Goal: Check status: Check status

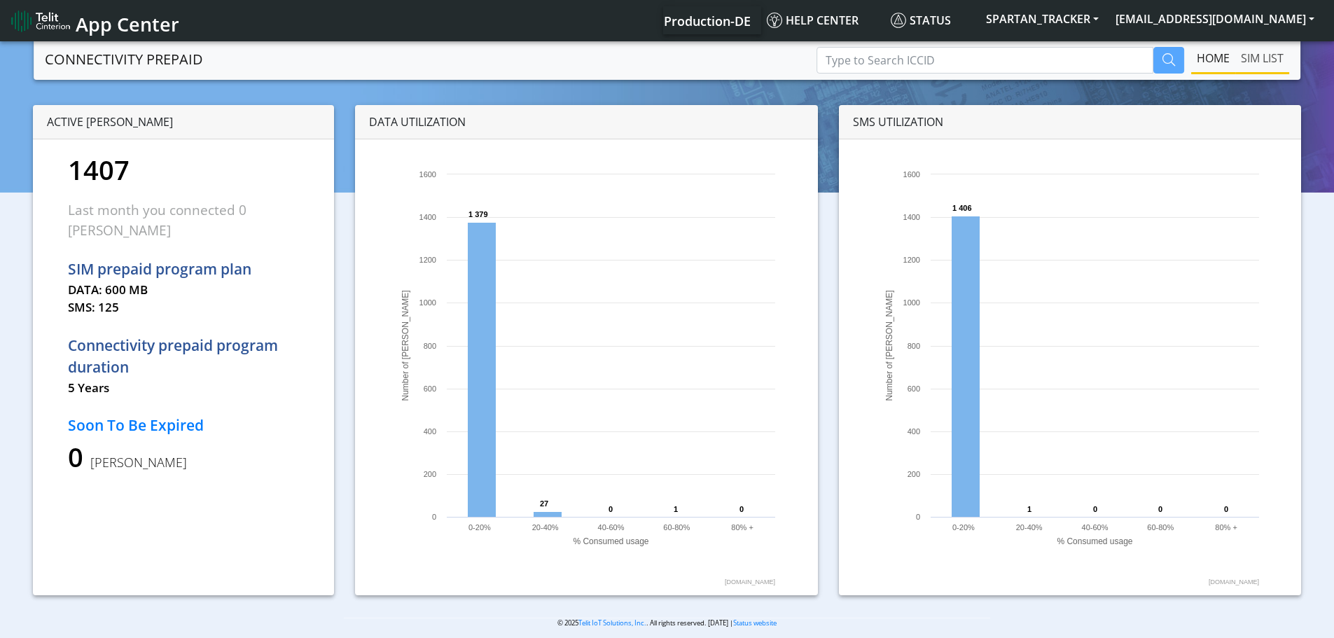
click at [1259, 65] on link "SIM LIST" at bounding box center [1262, 58] width 54 height 28
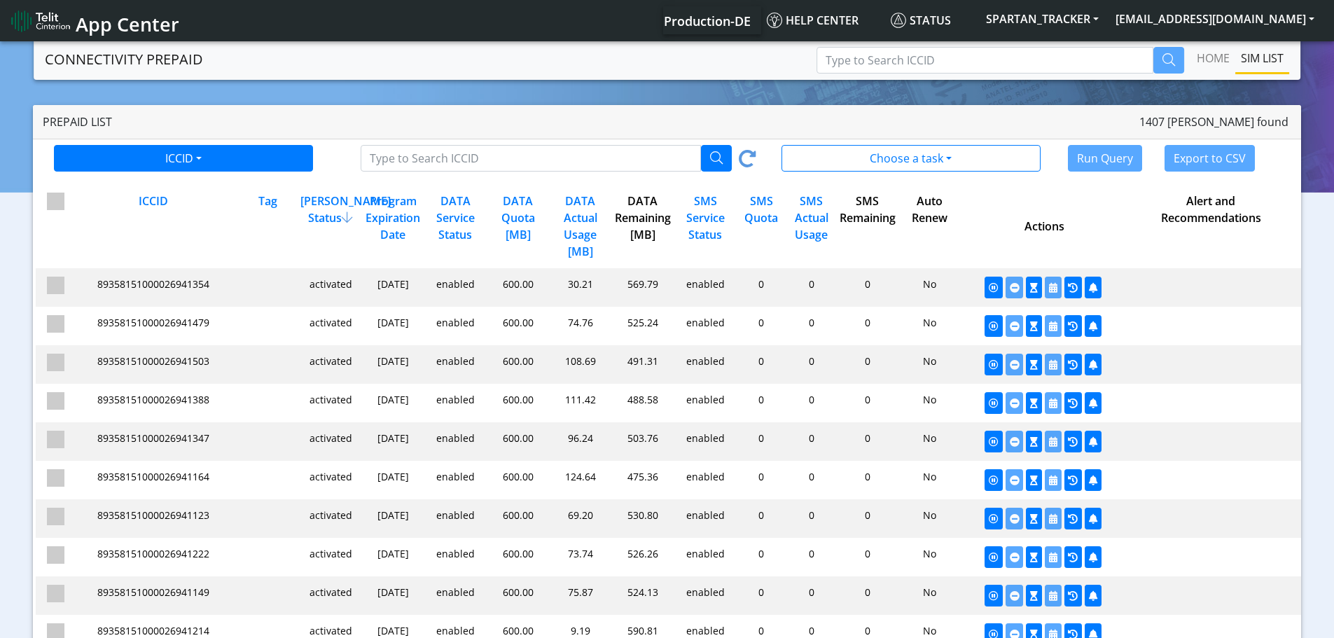
click at [705, 233] on div "SMS Service Status" at bounding box center [703, 226] width 62 height 67
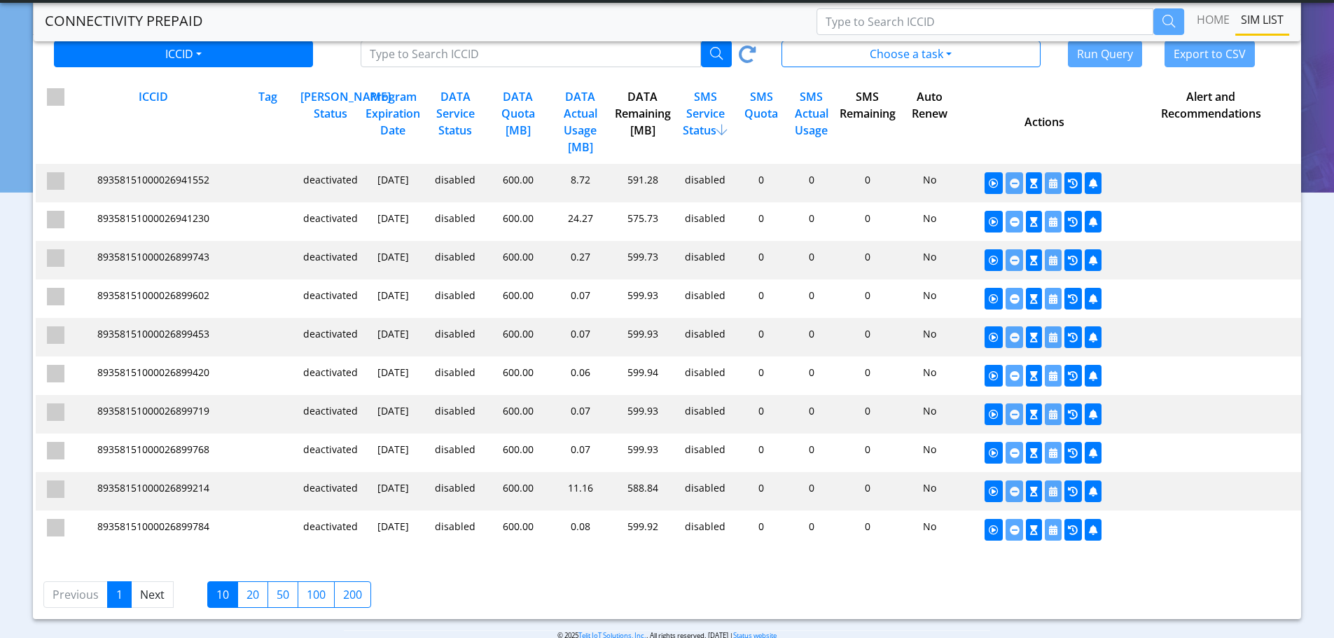
scroll to position [90, 0]
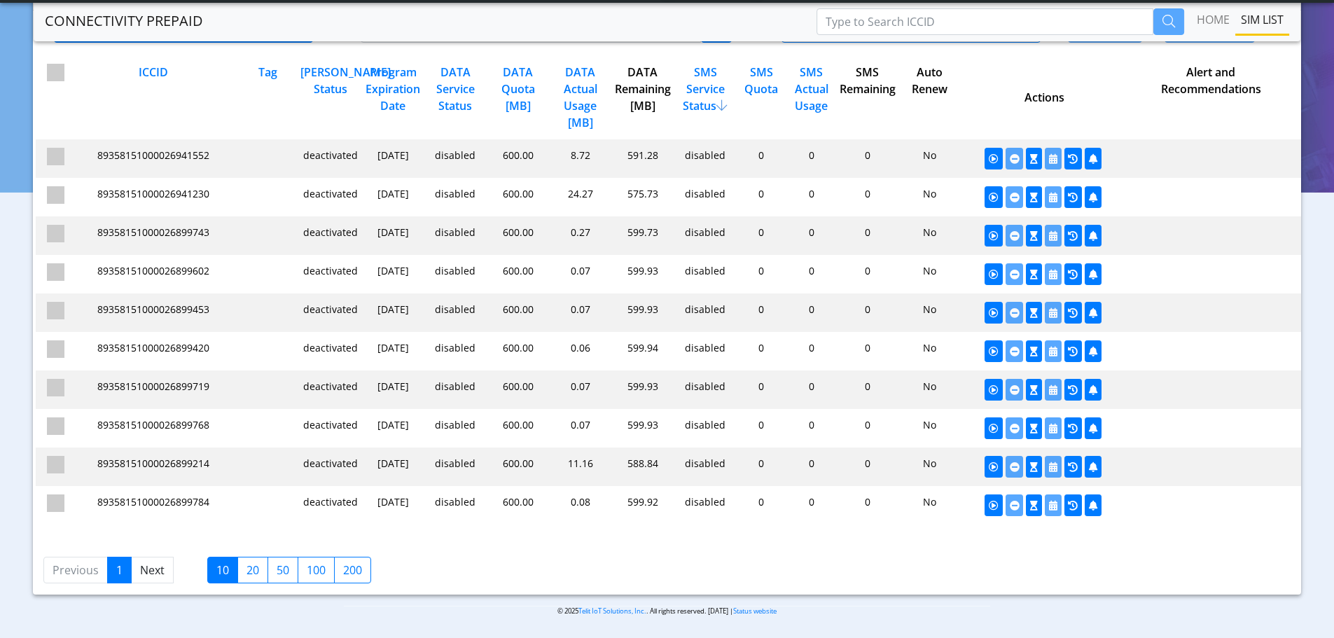
click at [347, 576] on label "200" at bounding box center [352, 570] width 37 height 27
click at [347, 571] on input "200" at bounding box center [347, 565] width 9 height 9
checkbox input "true"
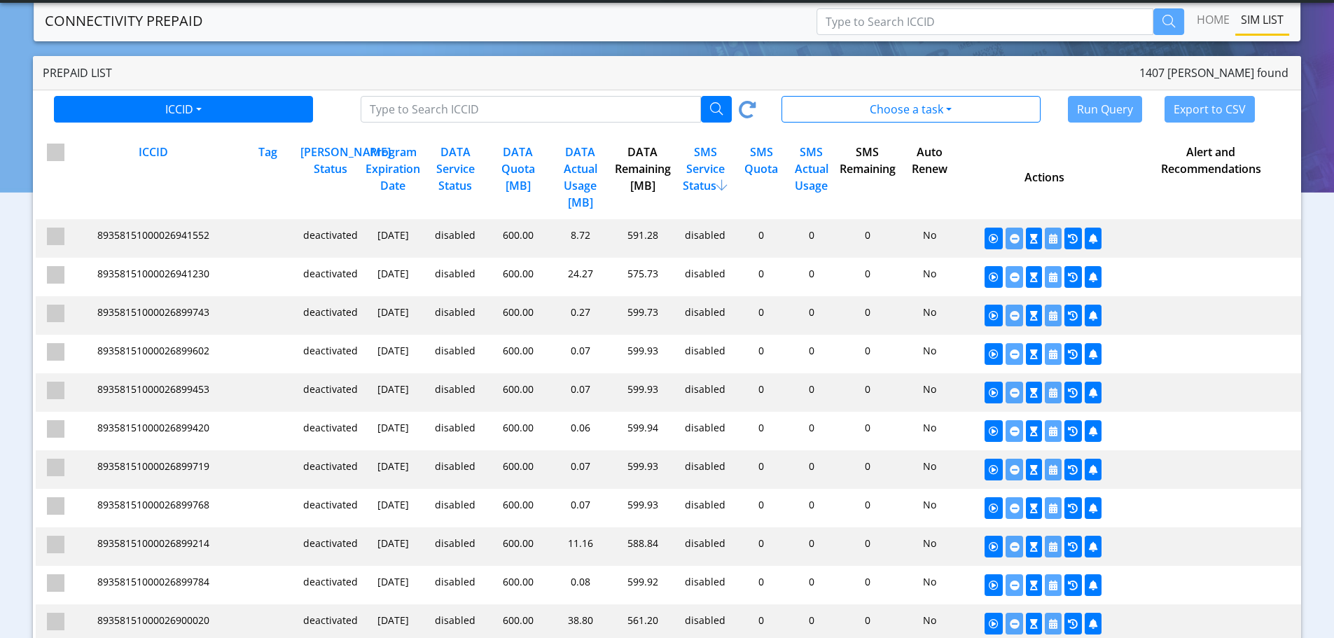
scroll to position [0, 0]
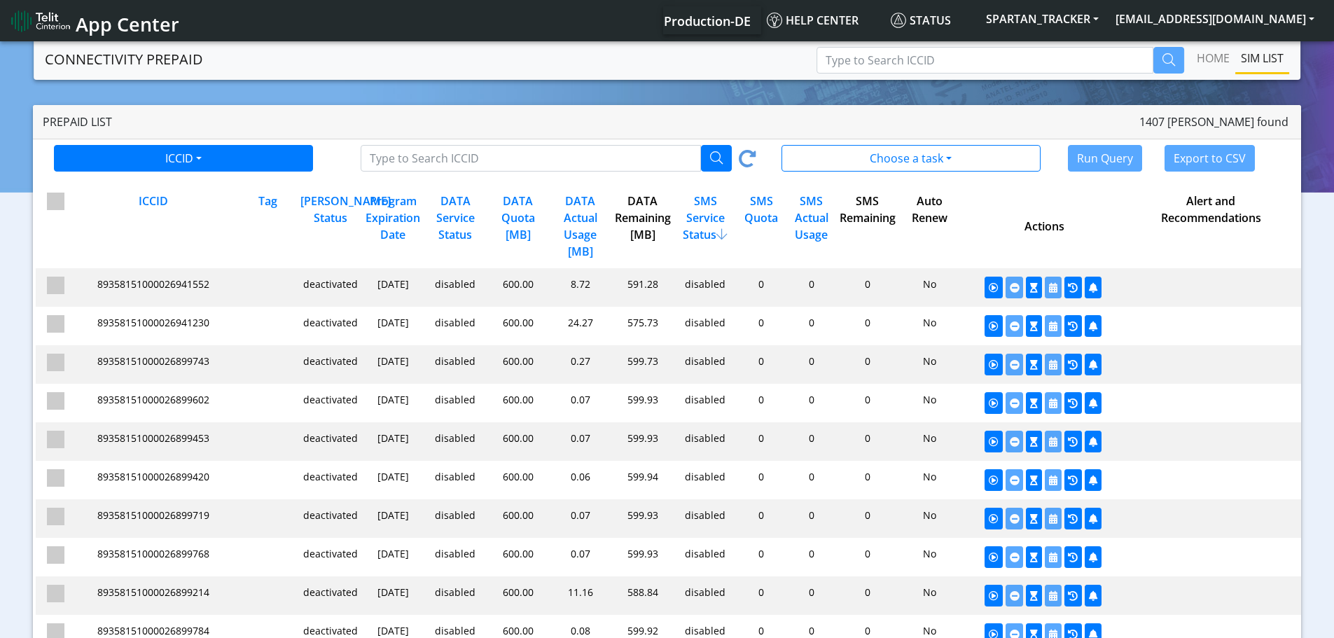
click at [741, 206] on div "SMS Quota" at bounding box center [760, 226] width 50 height 67
click at [814, 218] on div "SMS Actual Usage" at bounding box center [810, 226] width 50 height 67
click at [813, 225] on div "SMS Actual Usage" at bounding box center [810, 226] width 50 height 67
click at [581, 215] on div "DATA Actual Usage [MB]" at bounding box center [578, 226] width 62 height 67
click at [400, 216] on div "Program Expiration Date" at bounding box center [392, 226] width 62 height 67
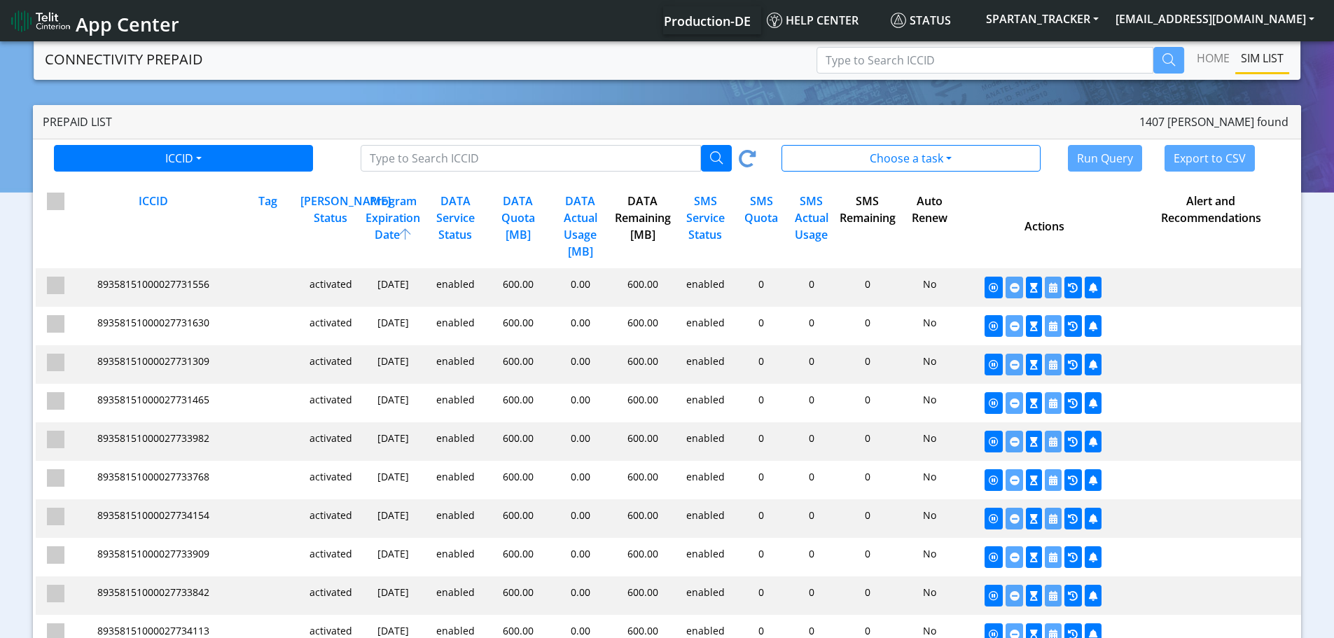
click at [400, 216] on div "Program Expiration Date" at bounding box center [392, 226] width 62 height 67
click at [518, 218] on div "DATA Quota [MB]" at bounding box center [516, 226] width 62 height 67
click at [585, 221] on div "DATA Actual Usage [MB]" at bounding box center [578, 226] width 62 height 67
click at [584, 221] on div "DATA Actual Usage [MB]" at bounding box center [578, 226] width 62 height 67
